Goal: Navigation & Orientation: Find specific page/section

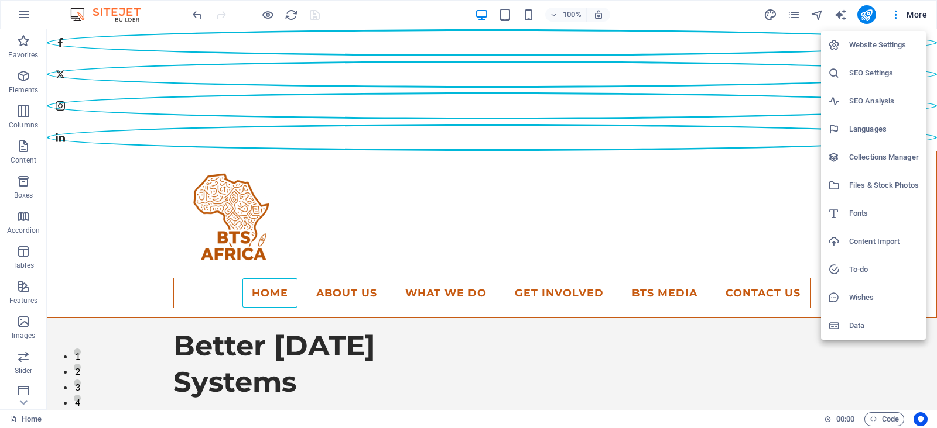
click at [707, 18] on div at bounding box center [468, 214] width 937 height 428
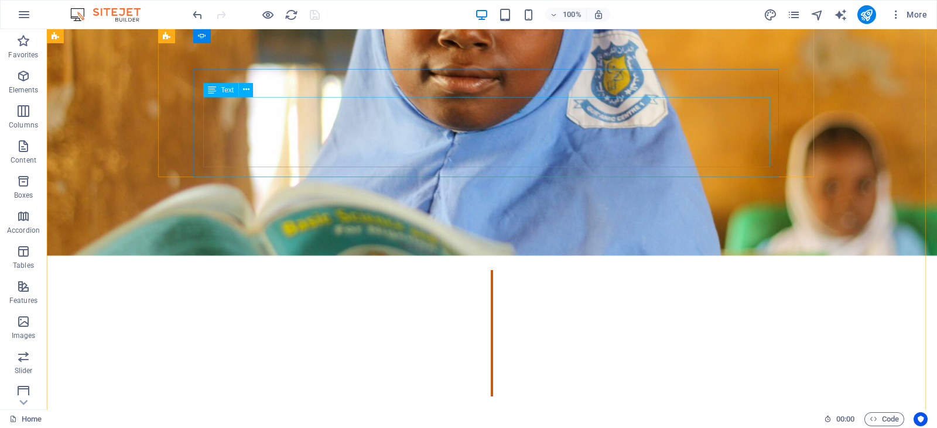
scroll to position [882, 0]
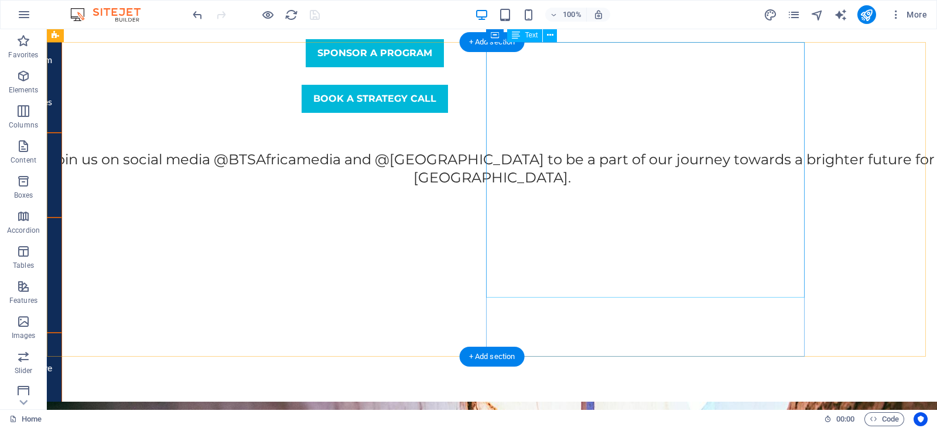
scroll to position [1906, 0]
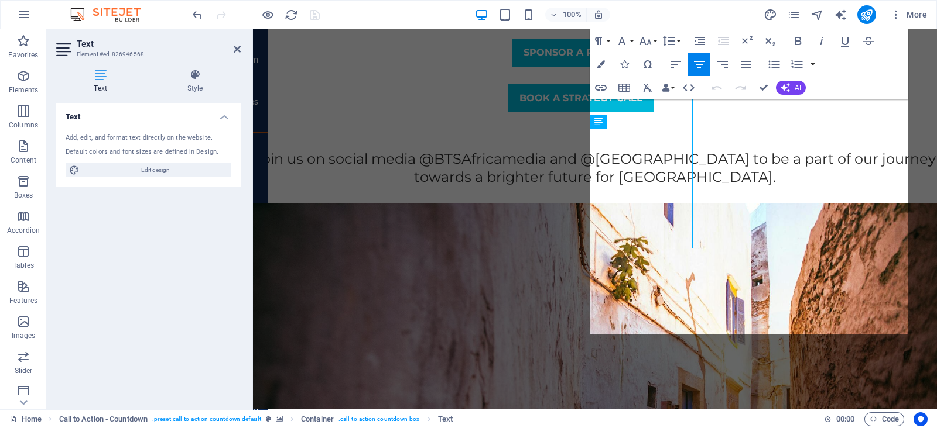
scroll to position [1955, 0]
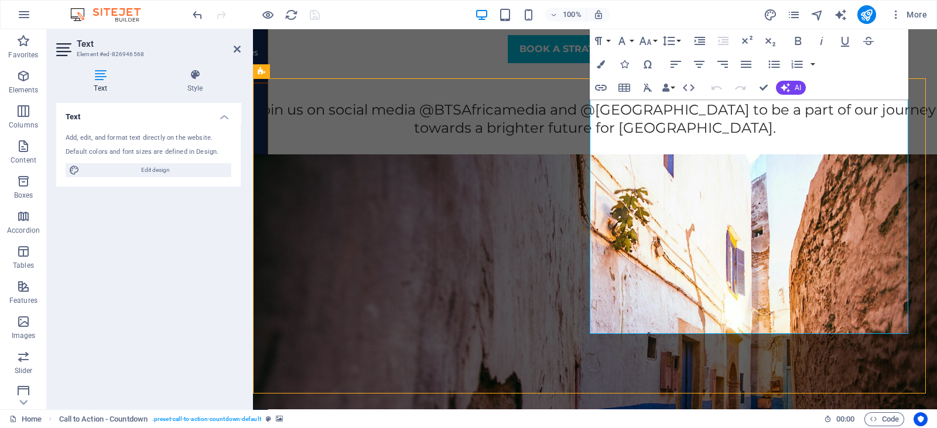
scroll to position [1906, 0]
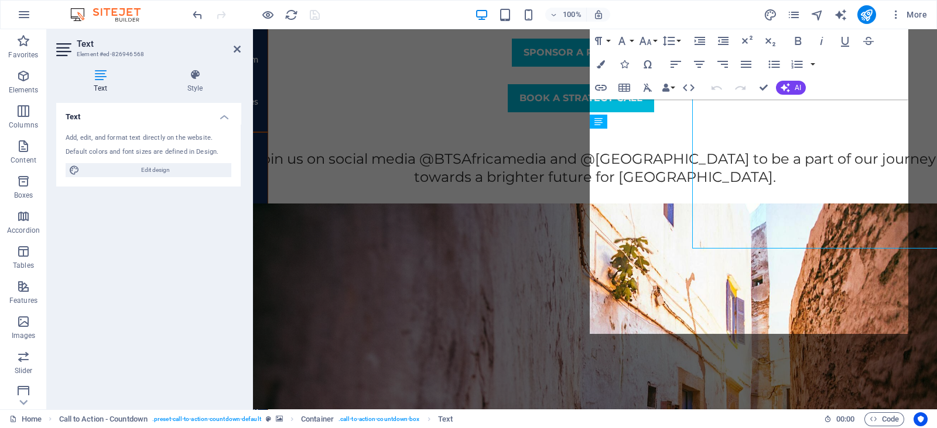
scroll to position [1955, 0]
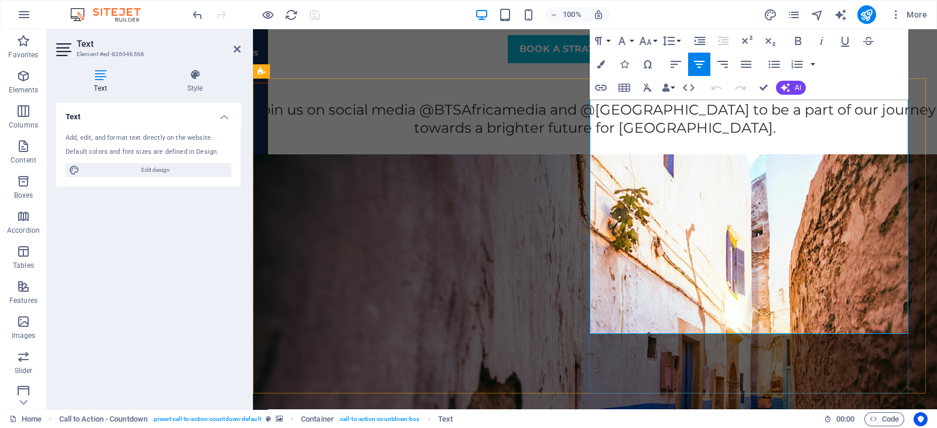
drag, startPoint x: 732, startPoint y: 263, endPoint x: 588, endPoint y: 169, distance: 172.4
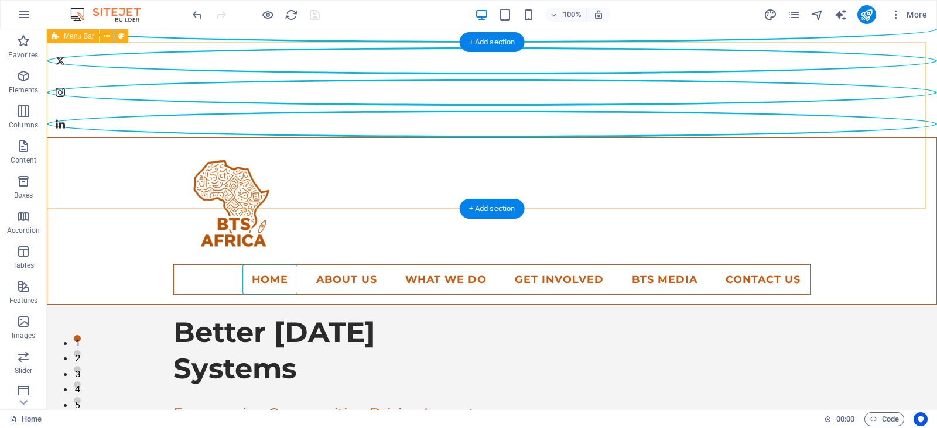
scroll to position [0, 0]
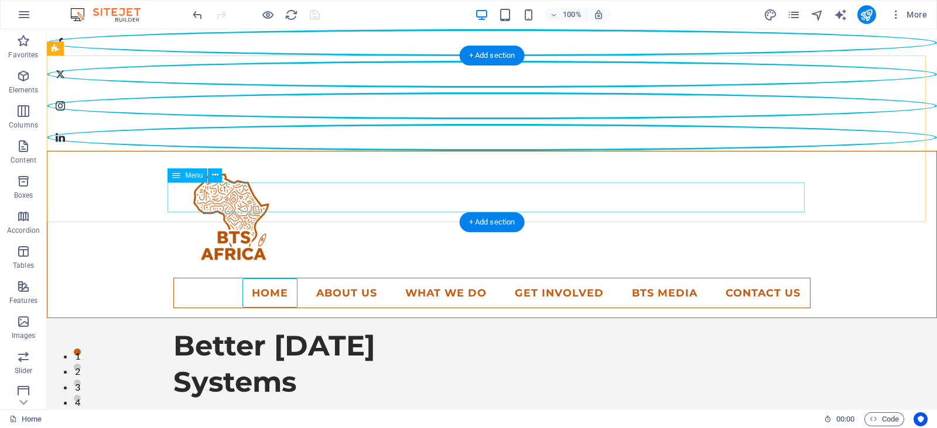
click at [341, 278] on nav "Home About Us Our Model How we build systems What We Do Our Services Programs T…" at bounding box center [491, 293] width 637 height 30
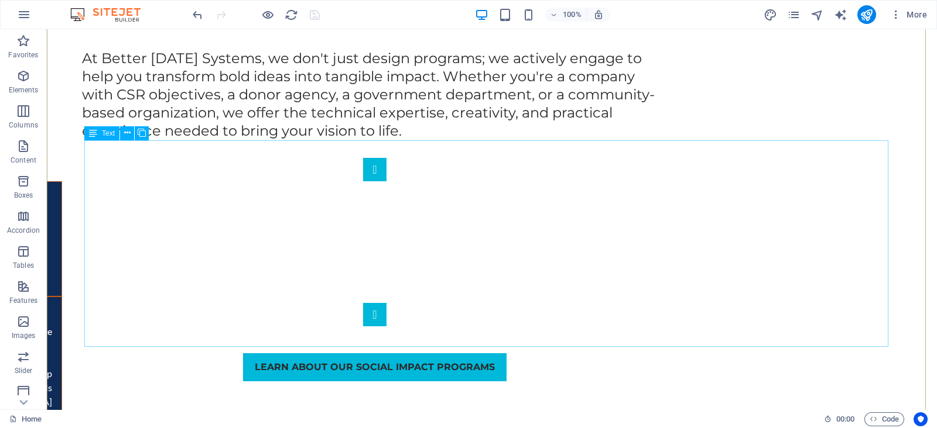
scroll to position [1463, 0]
